Goal: Task Accomplishment & Management: Complete application form

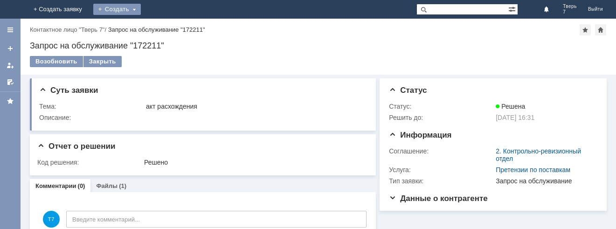
click at [141, 7] on div "Создать" at bounding box center [117, 9] width 48 height 11
click at [166, 27] on link "Заявка" at bounding box center [130, 27] width 71 height 11
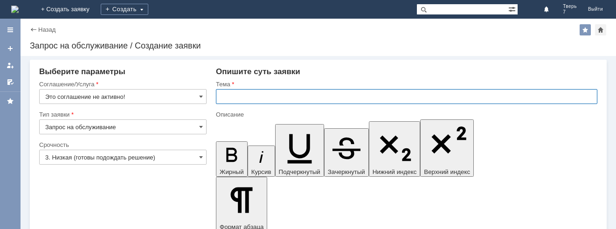
click at [221, 97] on input "text" at bounding box center [407, 96] width 382 height 15
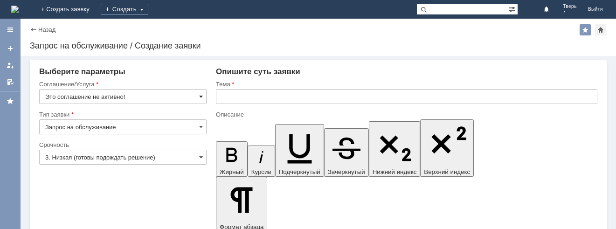
click at [199, 97] on span at bounding box center [201, 96] width 4 height 7
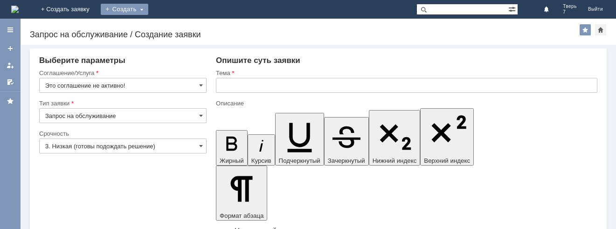
click at [148, 9] on div "Создать" at bounding box center [125, 9] width 48 height 11
click at [174, 27] on link "Заявка" at bounding box center [138, 27] width 71 height 11
click at [199, 85] on span at bounding box center [201, 85] width 4 height 7
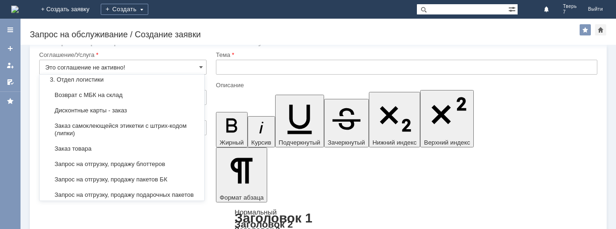
scroll to position [280, 0]
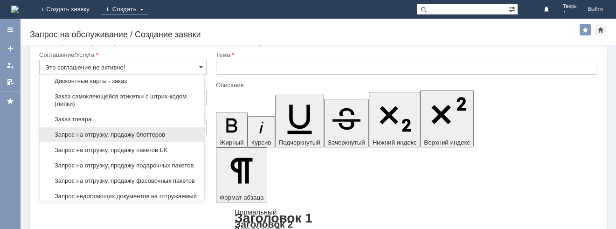
click at [92, 138] on div "Запрос на отгрузку, продажу блоттеров" at bounding box center [122, 134] width 165 height 15
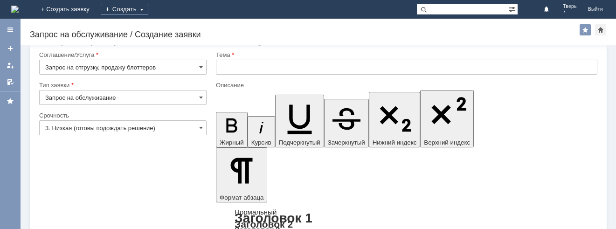
type input "Запрос на отгрузку, продажу блоттеров"
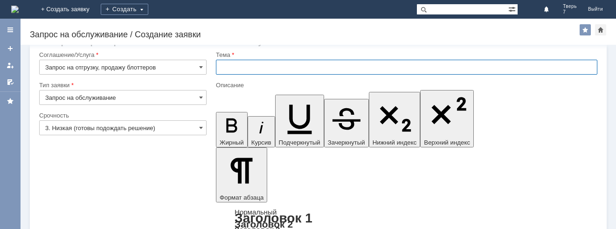
click at [219, 68] on input "text" at bounding box center [407, 67] width 382 height 15
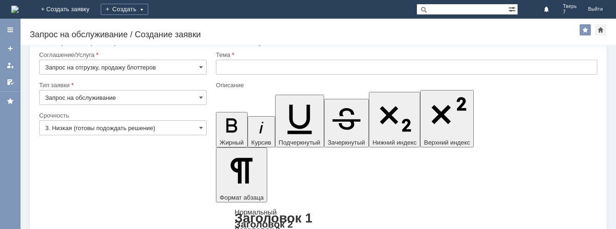
click at [224, 68] on input "text" at bounding box center [407, 67] width 382 height 15
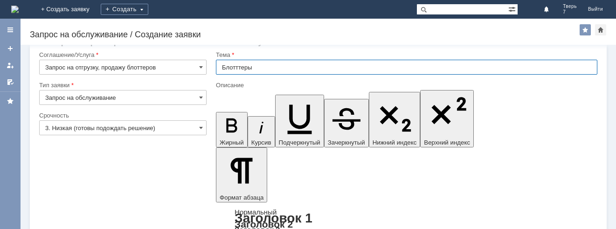
type input "Блотттеры"
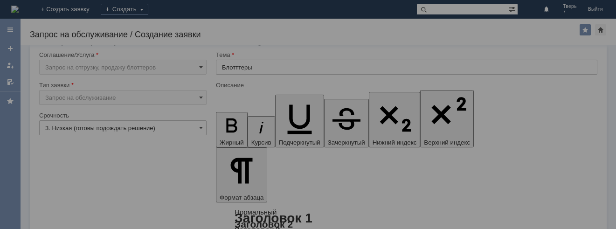
click at [62, 211] on div at bounding box center [308, 114] width 616 height 229
